Goal: Task Accomplishment & Management: Use online tool/utility

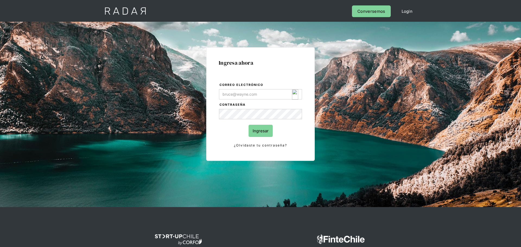
click at [275, 93] on input "Correo electrónico" at bounding box center [260, 94] width 83 height 10
click at [277, 87] on label "Correo electrónico" at bounding box center [260, 84] width 82 height 5
click at [277, 89] on input "Correo electrónico" at bounding box center [260, 94] width 83 height 10
click at [283, 89] on input "Correo electrónico" at bounding box center [260, 94] width 83 height 10
click at [295, 92] on img "Login Form" at bounding box center [295, 94] width 6 height 10
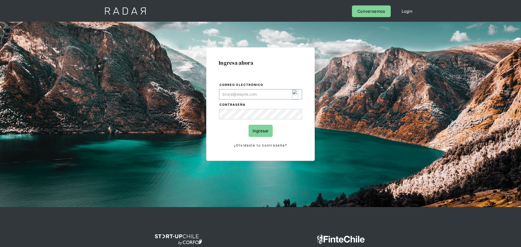
click at [293, 95] on img "Login Form" at bounding box center [295, 94] width 6 height 10
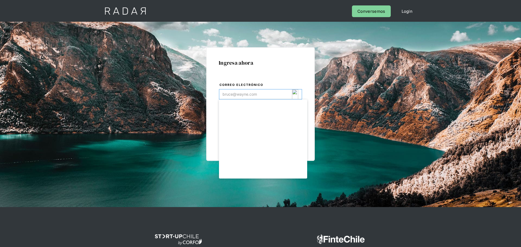
type input "[EMAIL_ADDRESS][DOMAIN_NAME]"
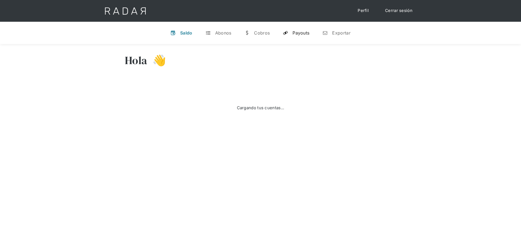
click at [293, 29] on link "y Payouts" at bounding box center [295, 33] width 35 height 14
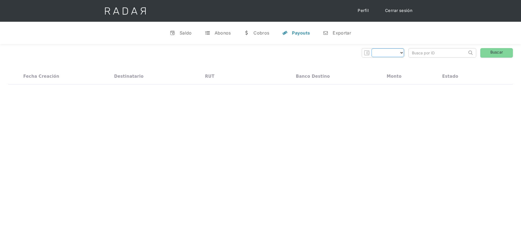
click at [388, 55] on select "Form" at bounding box center [387, 52] width 33 height 9
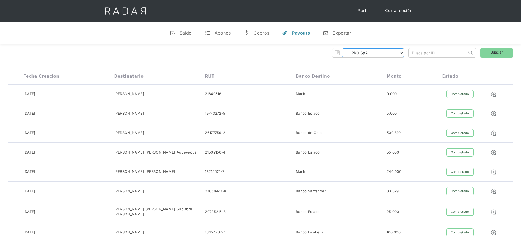
select select "bysolutions-rt"
click at [344, 48] on select "CLPRO SpA. [PERSON_NAME] SpA. Urigol SpA. Bysolutions SpA. Clmax SpA. Andes Pay…" at bounding box center [373, 52] width 62 height 9
click at [340, 33] on div "Exportar" at bounding box center [342, 32] width 18 height 5
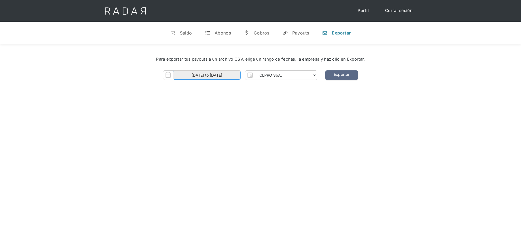
click at [230, 73] on input "[DATE] to [DATE]" at bounding box center [207, 75] width 68 height 9
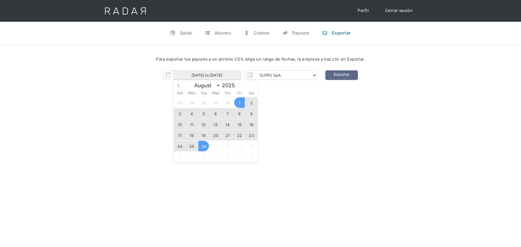
click at [191, 146] on span "25" at bounding box center [191, 146] width 11 height 11
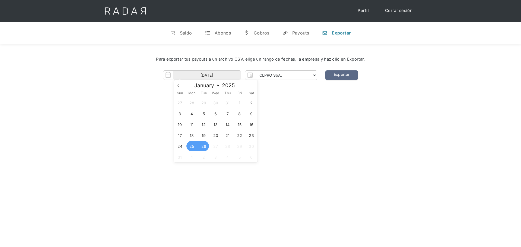
click at [201, 146] on span "26" at bounding box center [203, 146] width 11 height 11
type input "[DATE] to [DATE]"
click at [297, 78] on select "CLPRO SpA. [PERSON_NAME] SpA. Urigol SpA. Bysolutions SpA. Clmax SpA. Andes Pay…" at bounding box center [286, 75] width 62 height 9
select select "bysolutions-rt"
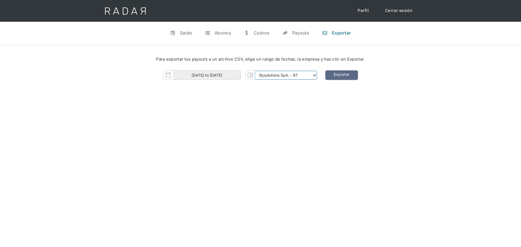
click at [256, 71] on select "CLPRO SpA. [PERSON_NAME] SpA. Urigol SpA. Bysolutions SpA. Clmax SpA. Andes Pay…" at bounding box center [286, 75] width 62 height 9
click at [341, 75] on link "Exportar" at bounding box center [341, 74] width 33 height 9
